Goal: Information Seeking & Learning: Learn about a topic

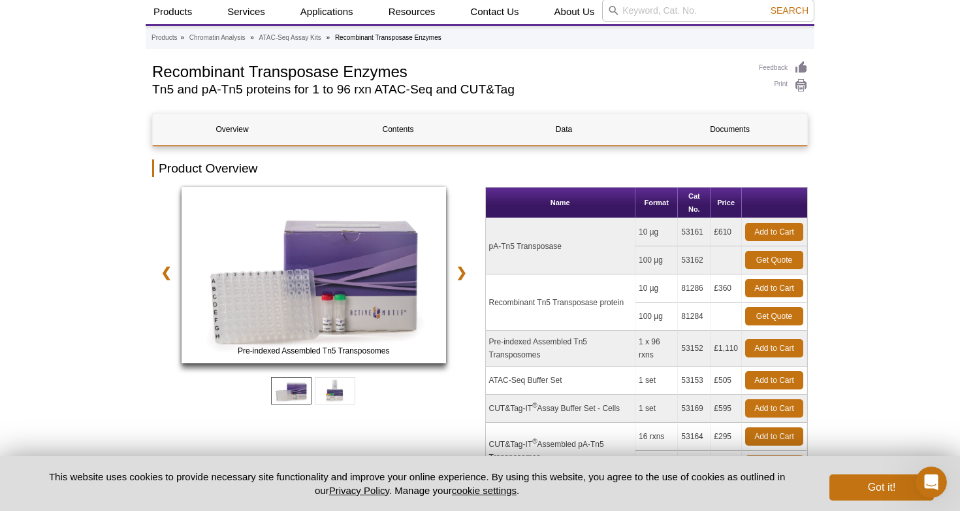
scroll to position [41, 0]
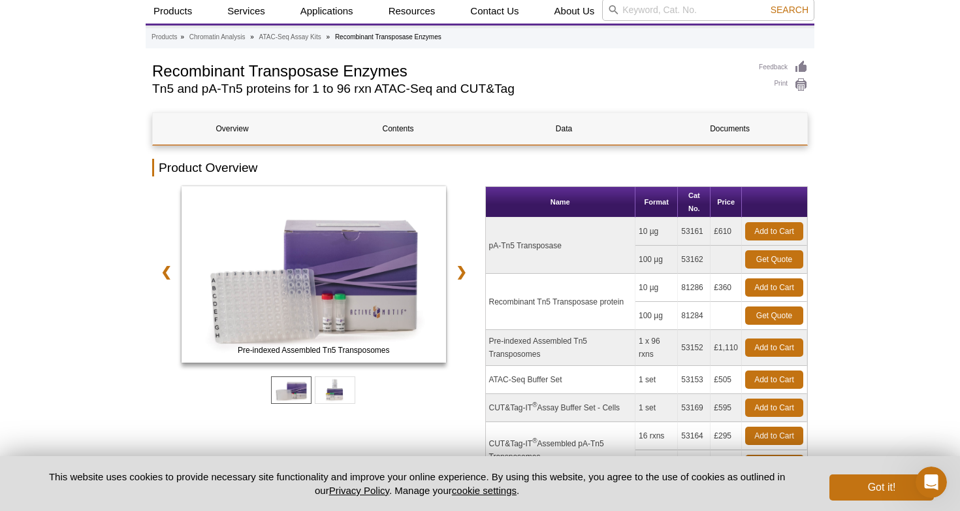
drag, startPoint x: 902, startPoint y: 487, endPoint x: 893, endPoint y: 488, distance: 9.2
click at [902, 487] on button "Got it!" at bounding box center [882, 487] width 105 height 26
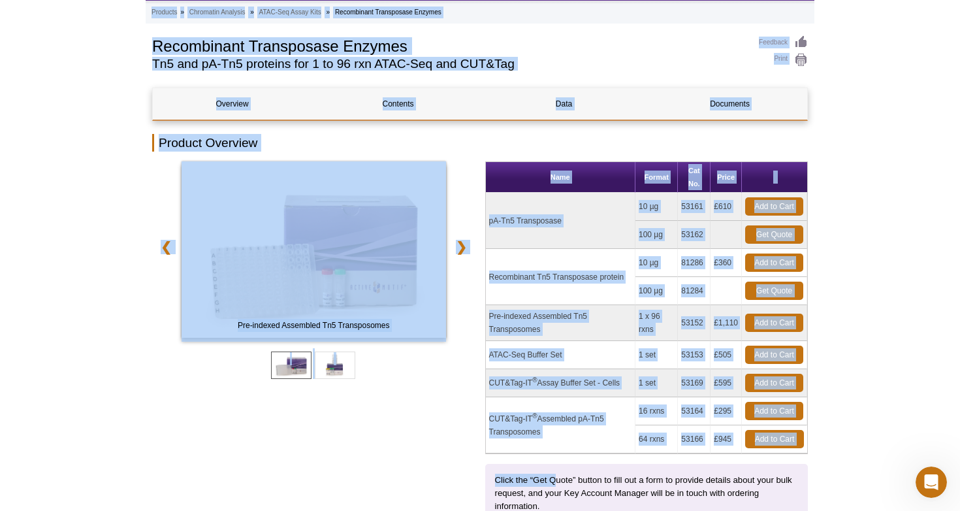
scroll to position [74, 0]
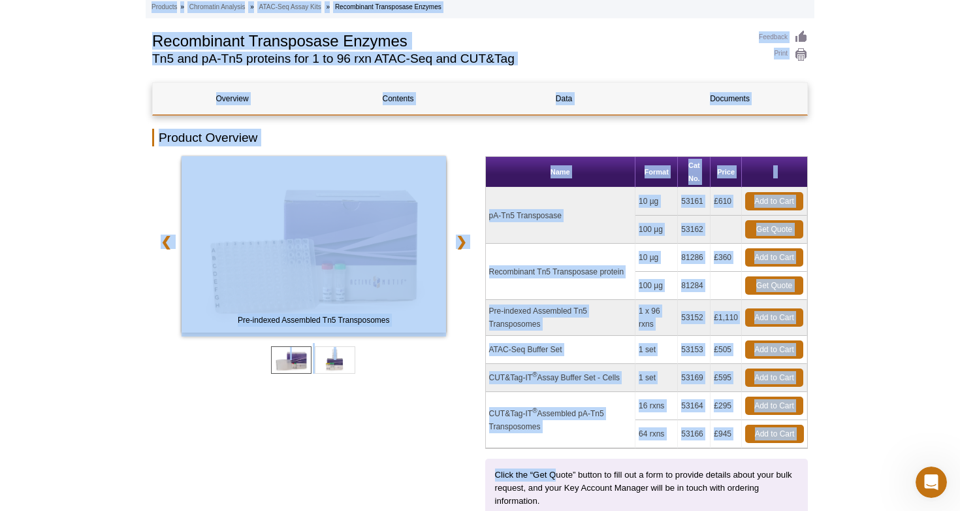
drag, startPoint x: 559, startPoint y: 503, endPoint x: 557, endPoint y: 514, distance: 11.3
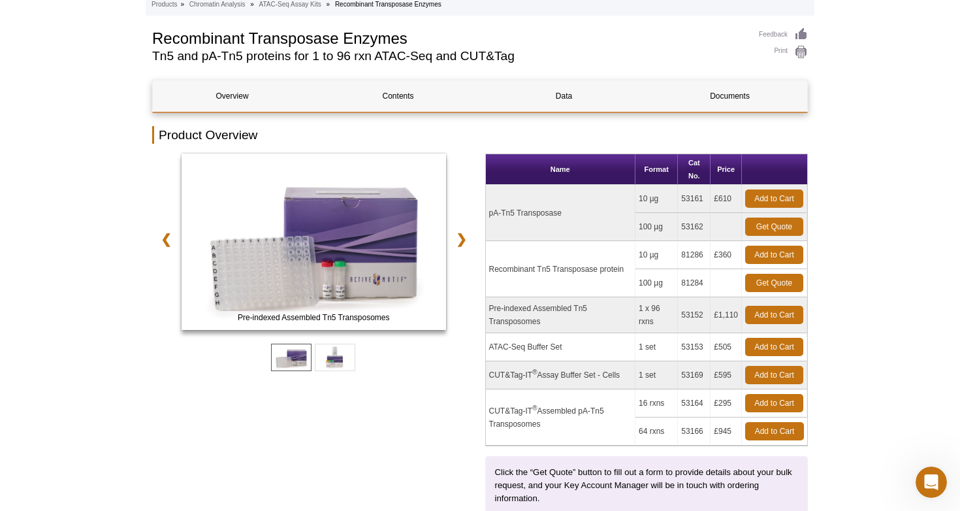
drag, startPoint x: 522, startPoint y: 374, endPoint x: 533, endPoint y: 424, distance: 50.9
click at [533, 422] on tbody "pA-Tn5 Transposase 10 µg 53161 £610 Add to Cart 100 µg 53162 Get Quote ®" at bounding box center [647, 315] width 322 height 261
drag, startPoint x: 498, startPoint y: 339, endPoint x: 563, endPoint y: 345, distance: 65.6
click at [563, 345] on td "ATAC-Seq Buffer Set" at bounding box center [561, 347] width 150 height 28
drag, startPoint x: 536, startPoint y: 323, endPoint x: 485, endPoint y: 310, distance: 52.8
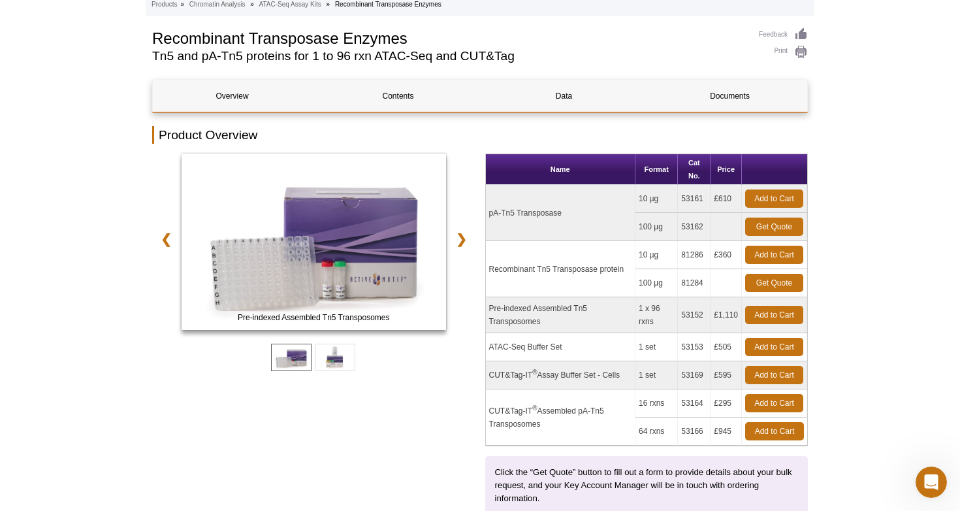
click at [485, 310] on table "Name Format Cat No. Price pA-Tn5 Transposase 10 µg 53161 £610 Add to Cart 100 µ…" at bounding box center [646, 300] width 323 height 293
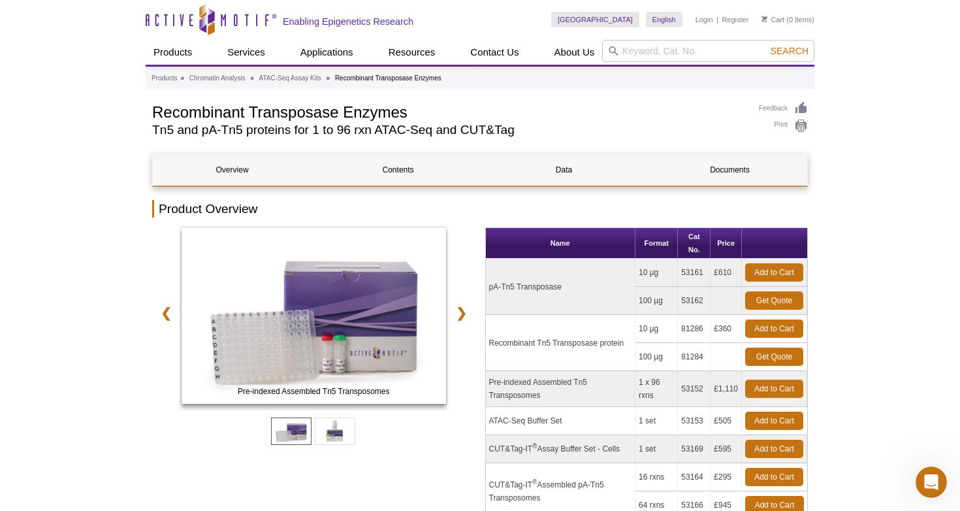
scroll to position [0, 0]
